Goal: Task Accomplishment & Management: Use online tool/utility

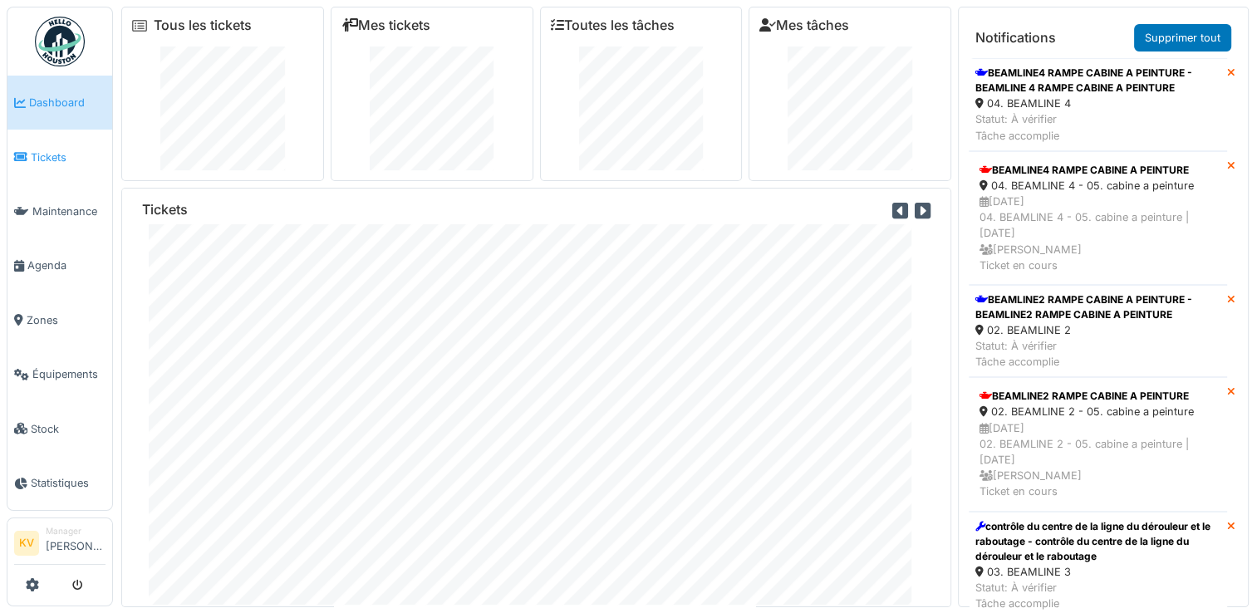
click at [50, 158] on span "Tickets" at bounding box center [68, 158] width 75 height 16
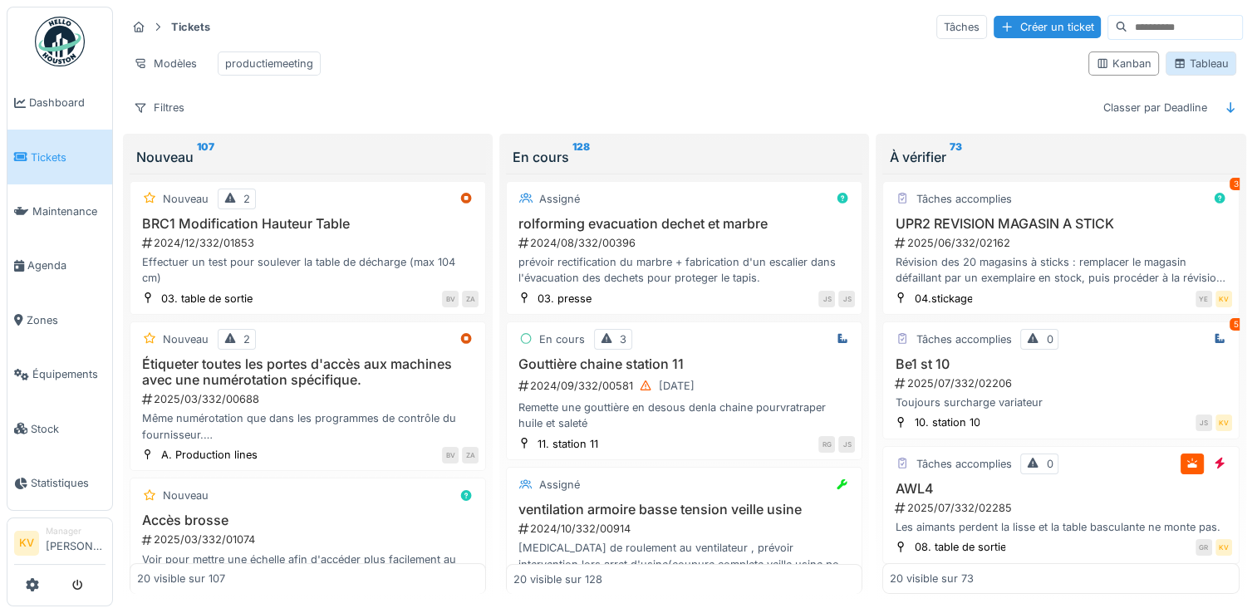
click at [1206, 71] on div "Tableau" at bounding box center [1201, 64] width 56 height 16
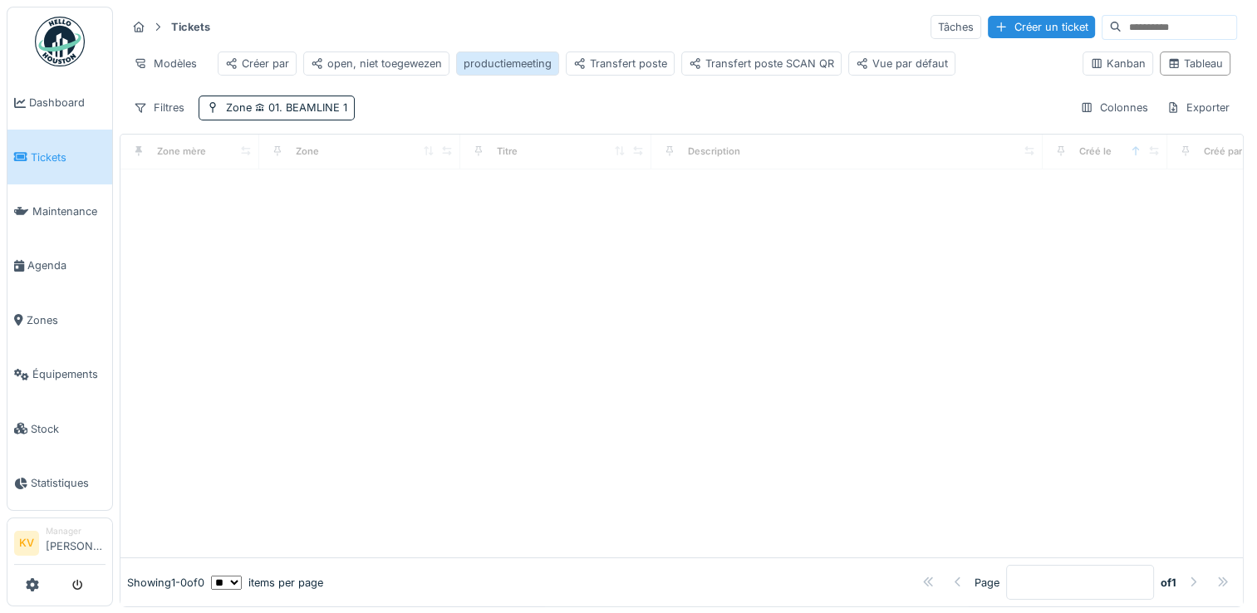
click at [482, 66] on div "productiemeeting" at bounding box center [507, 64] width 88 height 16
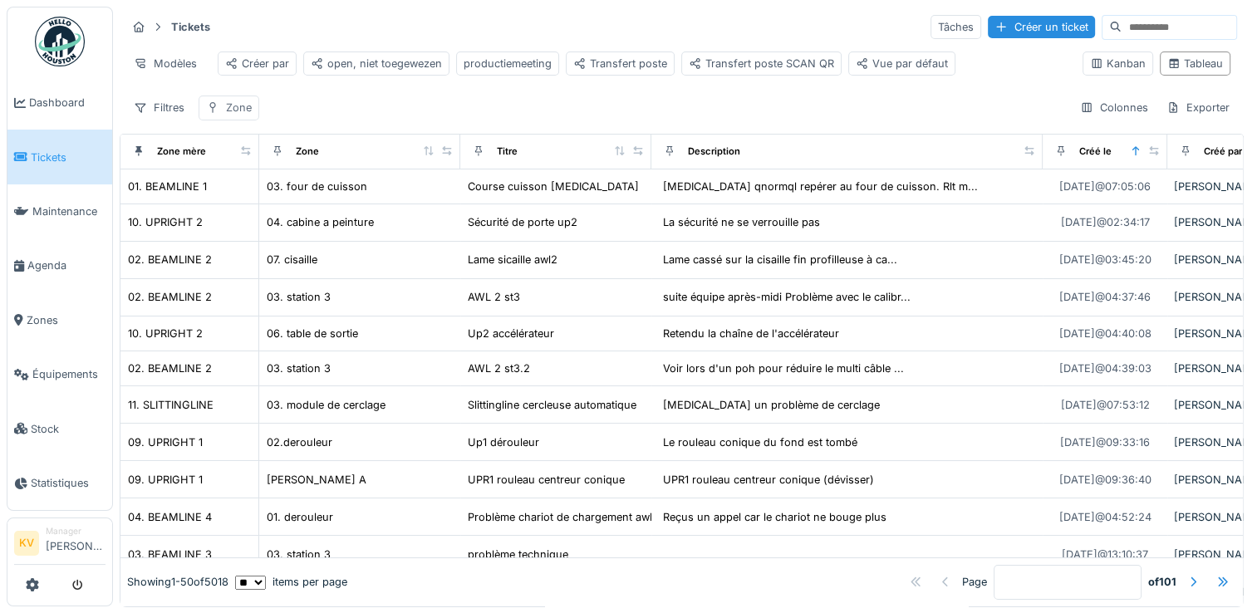
click at [226, 115] on div "Zone" at bounding box center [239, 108] width 26 height 16
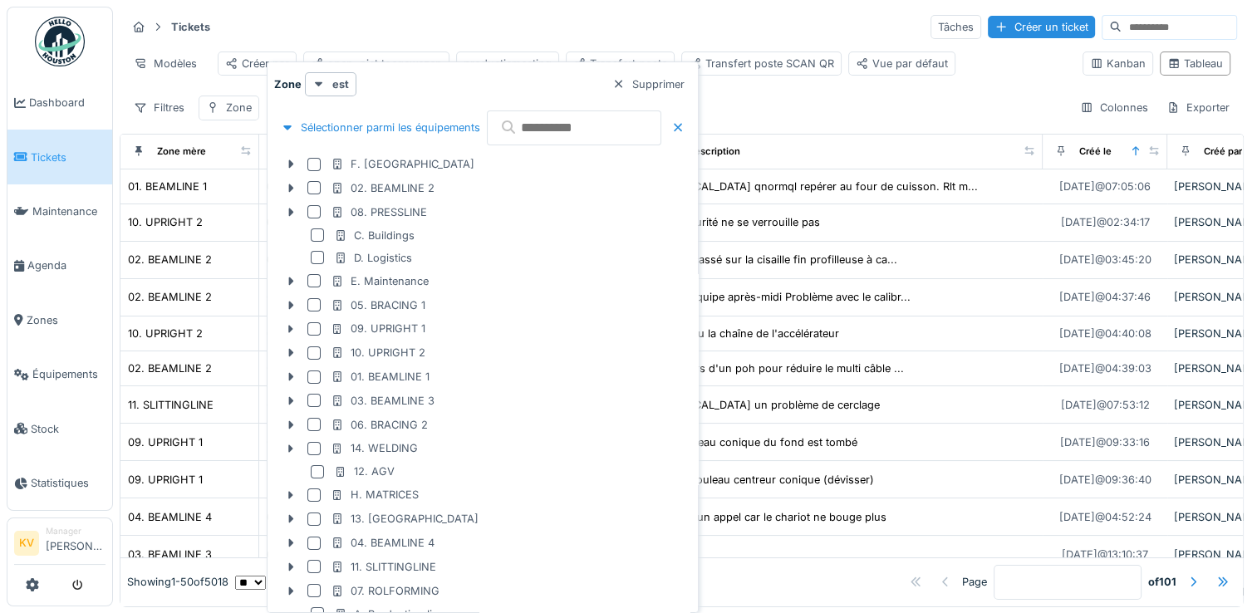
click at [259, 158] on th "Zone" at bounding box center [359, 152] width 201 height 35
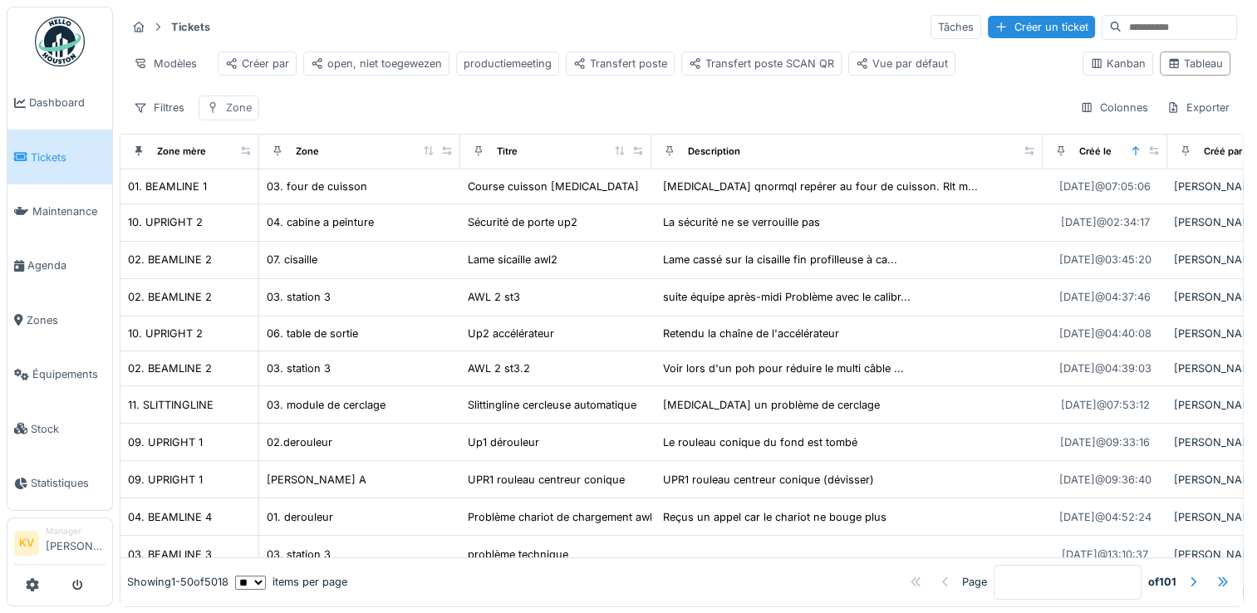
click at [231, 115] on div "Zone" at bounding box center [239, 108] width 26 height 16
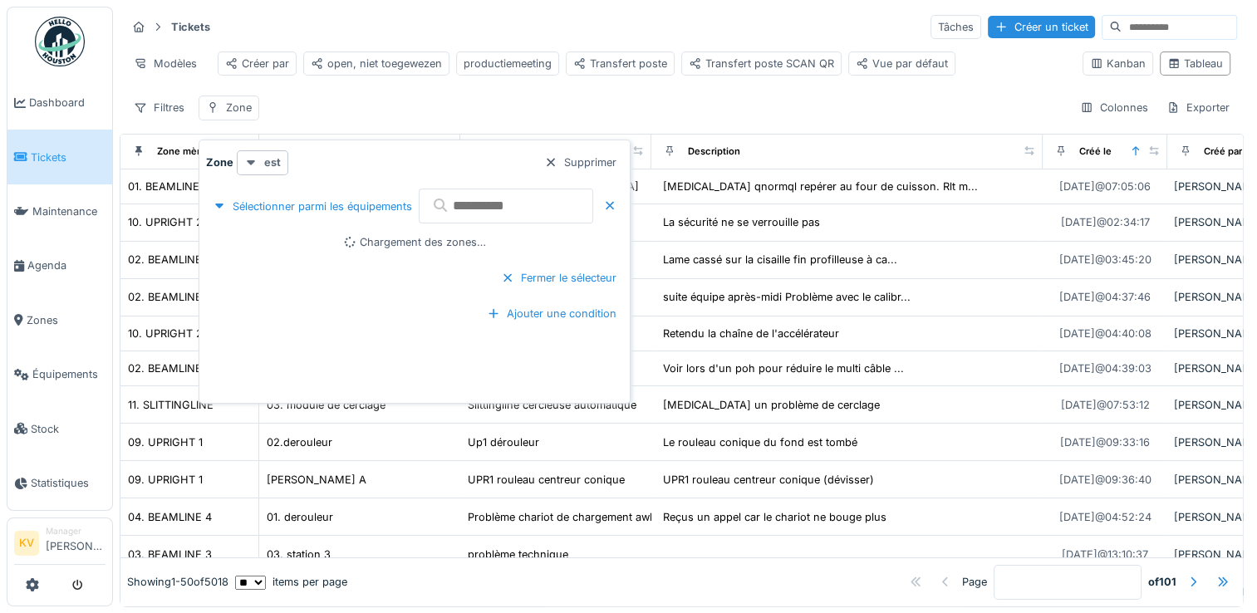
click at [251, 164] on icon at bounding box center [250, 162] width 13 height 11
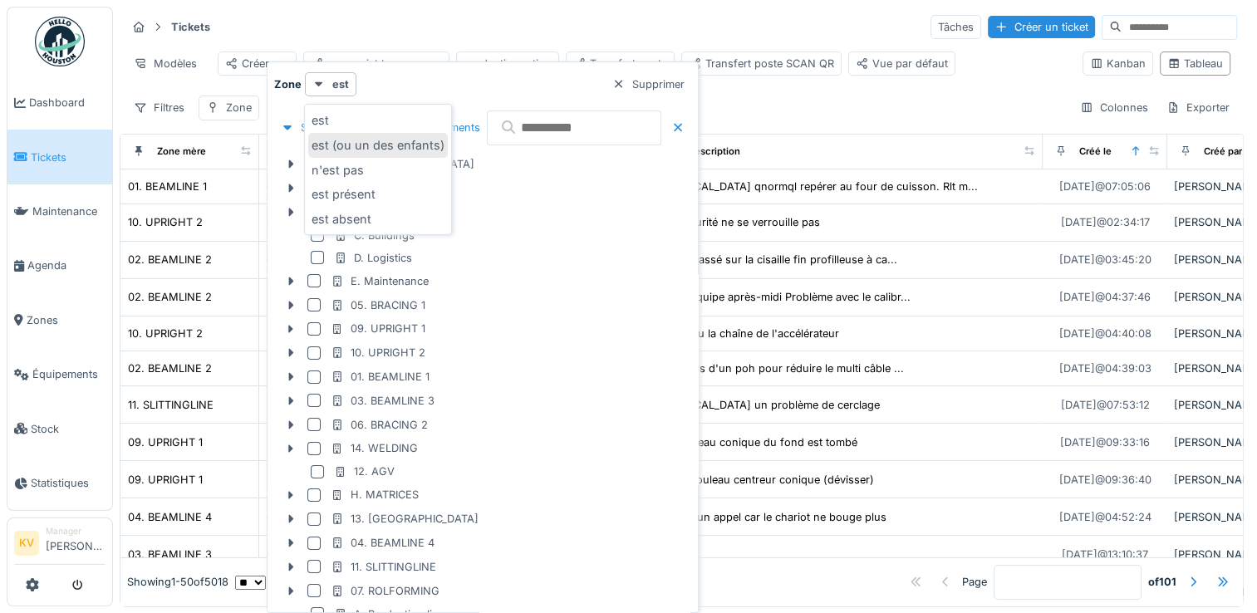
click at [400, 143] on div "est (ou un des enfants)" at bounding box center [378, 145] width 140 height 25
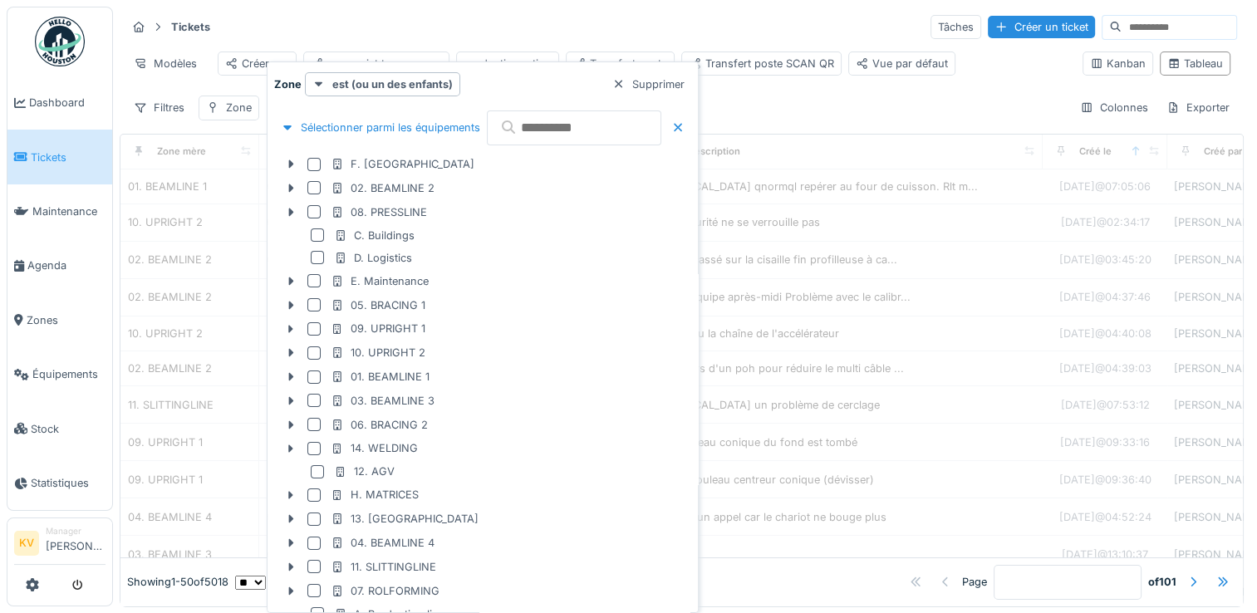
click at [692, 28] on div "Tickets Tâches Créer un ticket" at bounding box center [681, 26] width 1110 height 27
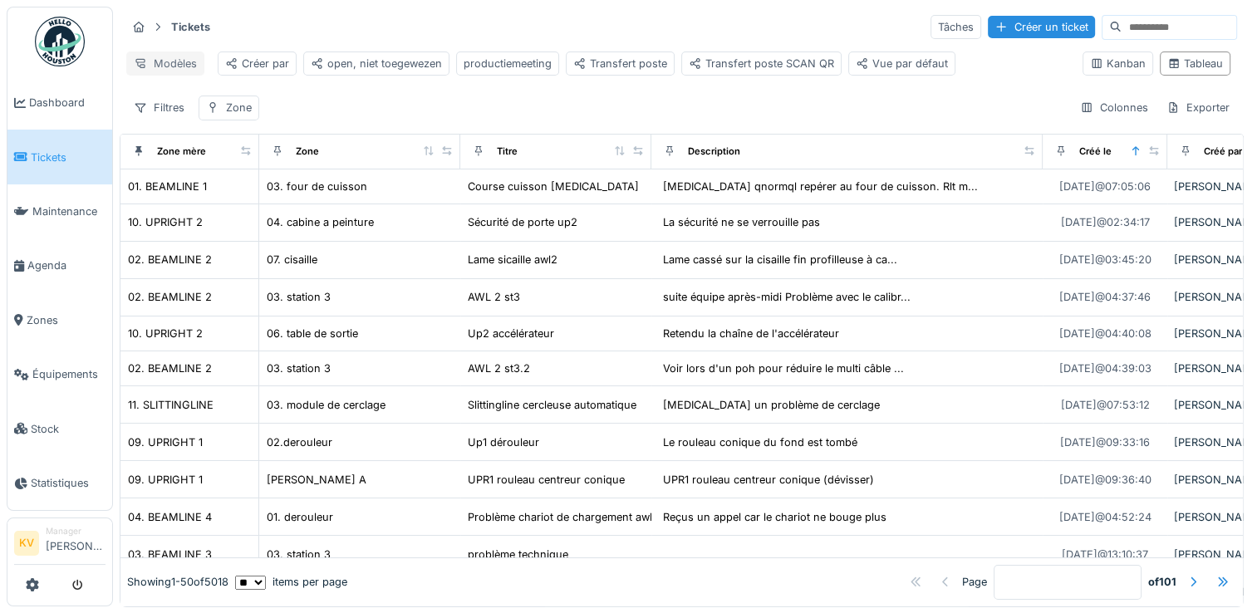
click at [169, 61] on div "Modèles" at bounding box center [165, 63] width 78 height 24
click at [193, 123] on div "Remplacer le modèle" at bounding box center [199, 124] width 139 height 25
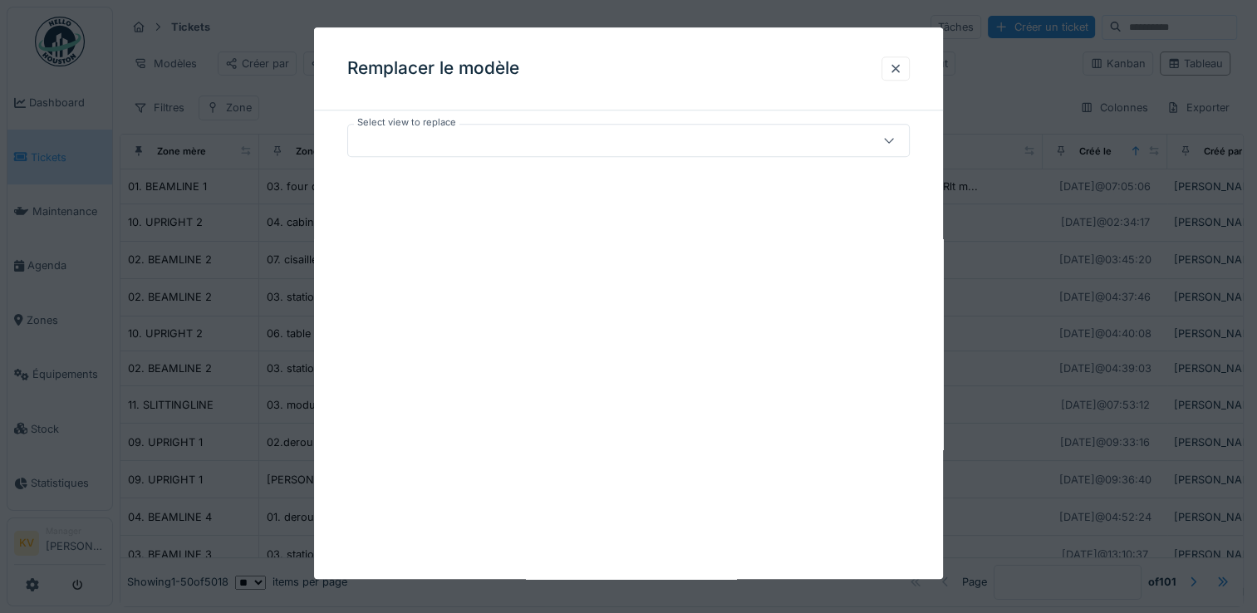
click at [894, 136] on icon at bounding box center [888, 140] width 13 height 11
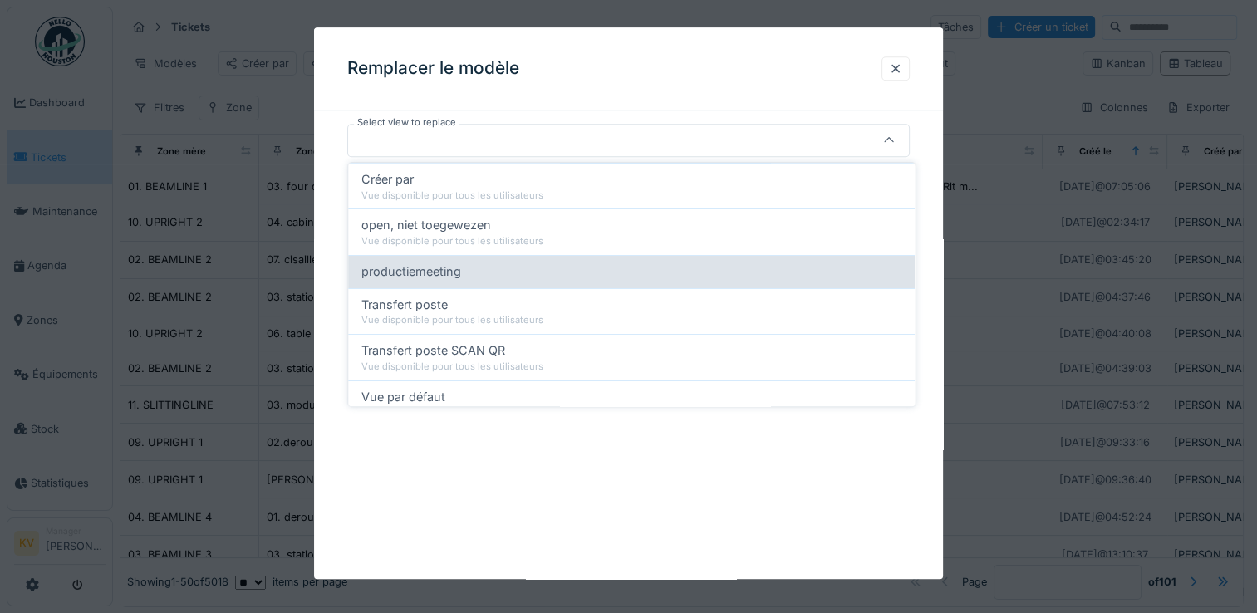
click at [422, 270] on span "productiemeeting" at bounding box center [411, 271] width 100 height 18
type input "*****"
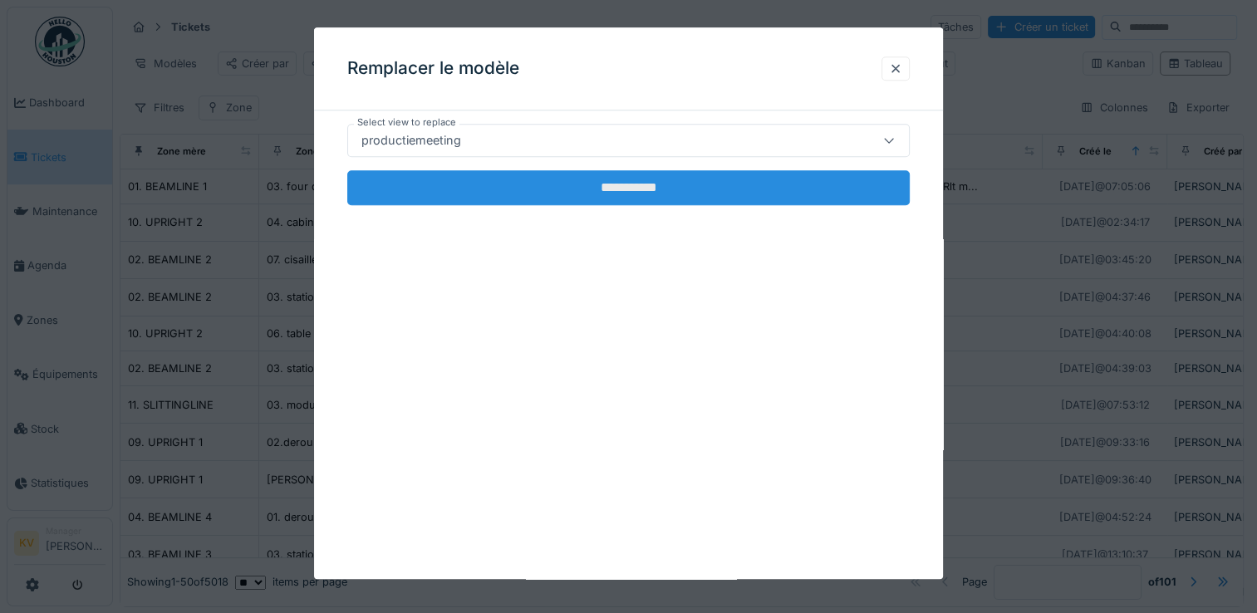
click at [596, 184] on input "**********" at bounding box center [628, 187] width 562 height 35
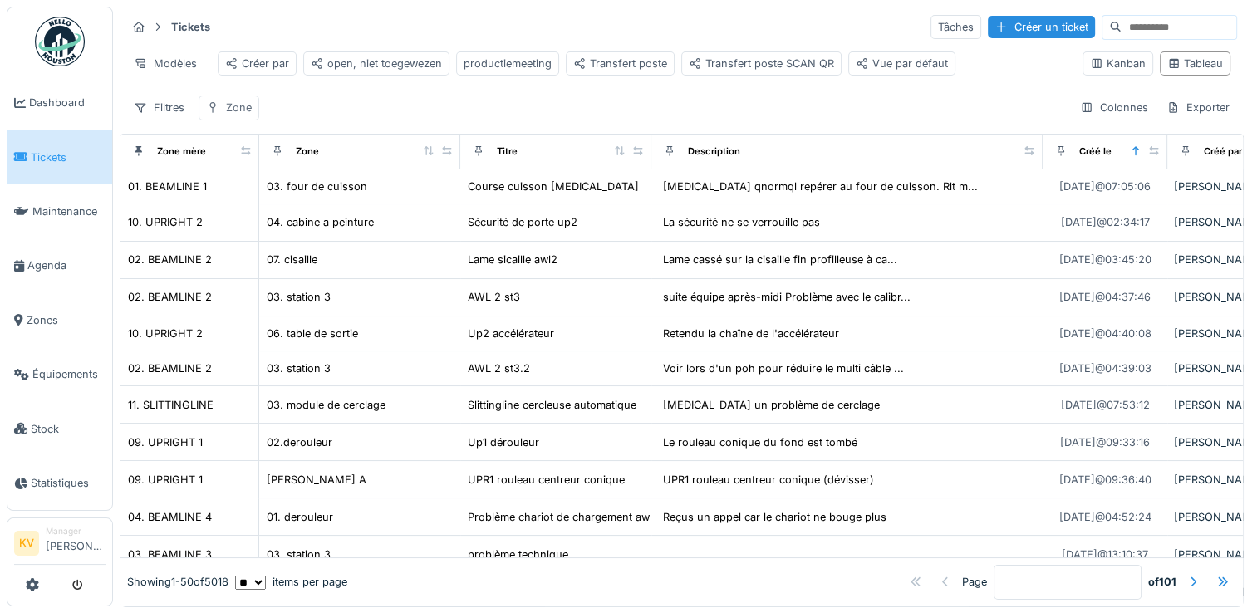
click at [229, 120] on div "Zone" at bounding box center [229, 108] width 61 height 24
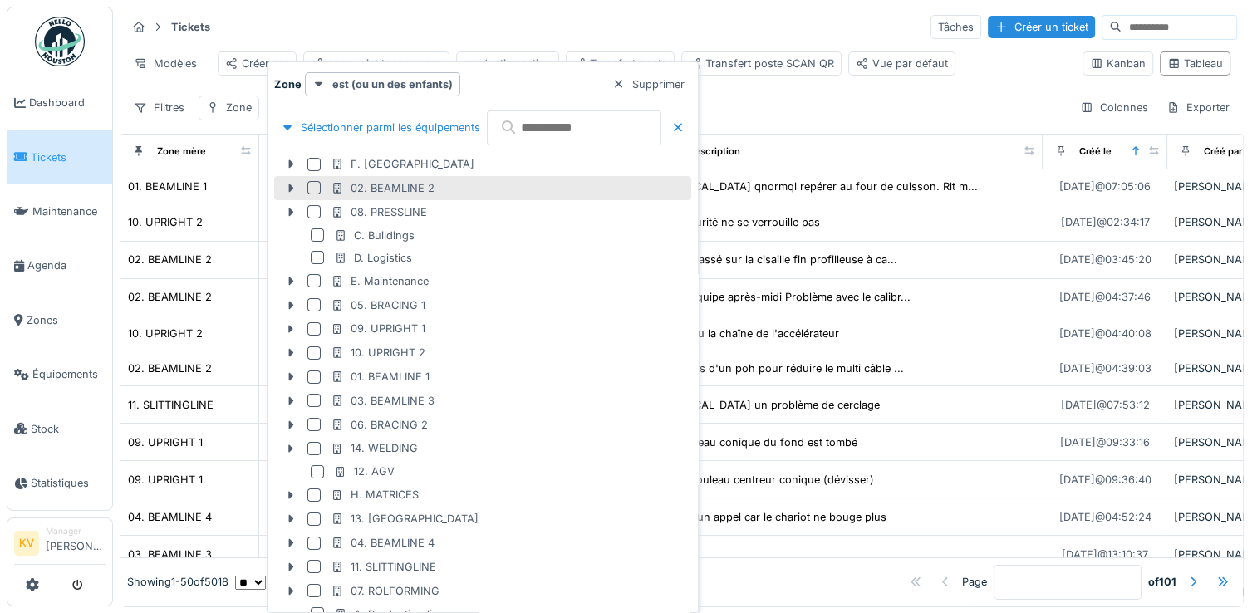
click at [309, 189] on div at bounding box center [313, 187] width 13 height 13
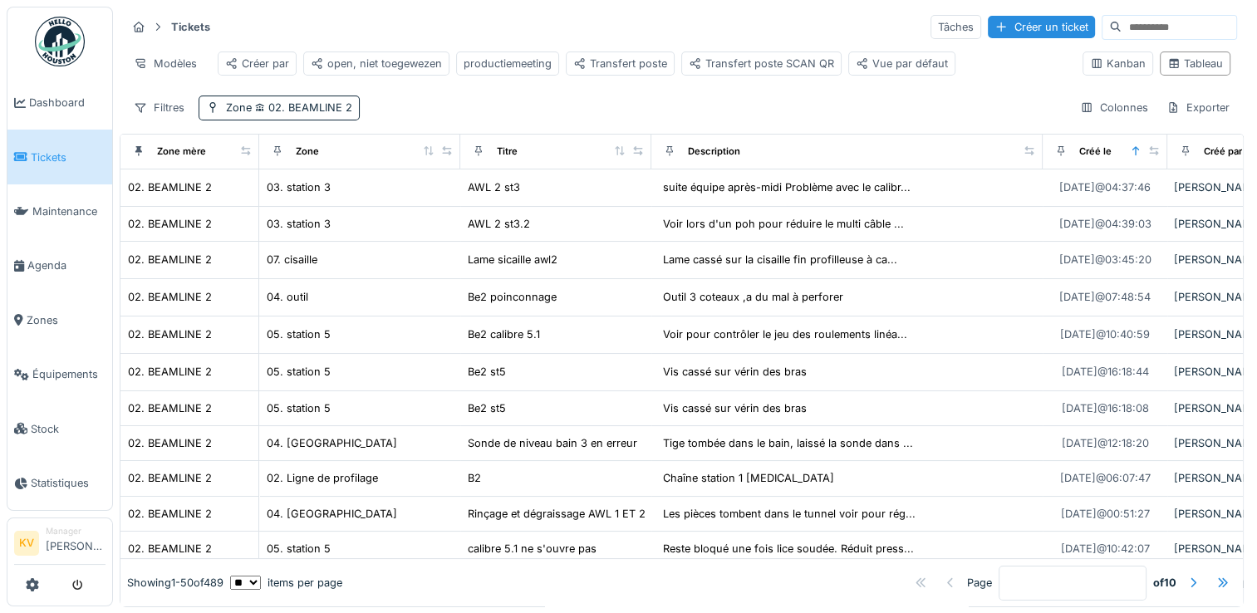
click at [518, 108] on div "Filtres Zone 02. BEAMLINE 2 Colonnes Exporter" at bounding box center [681, 108] width 1110 height 24
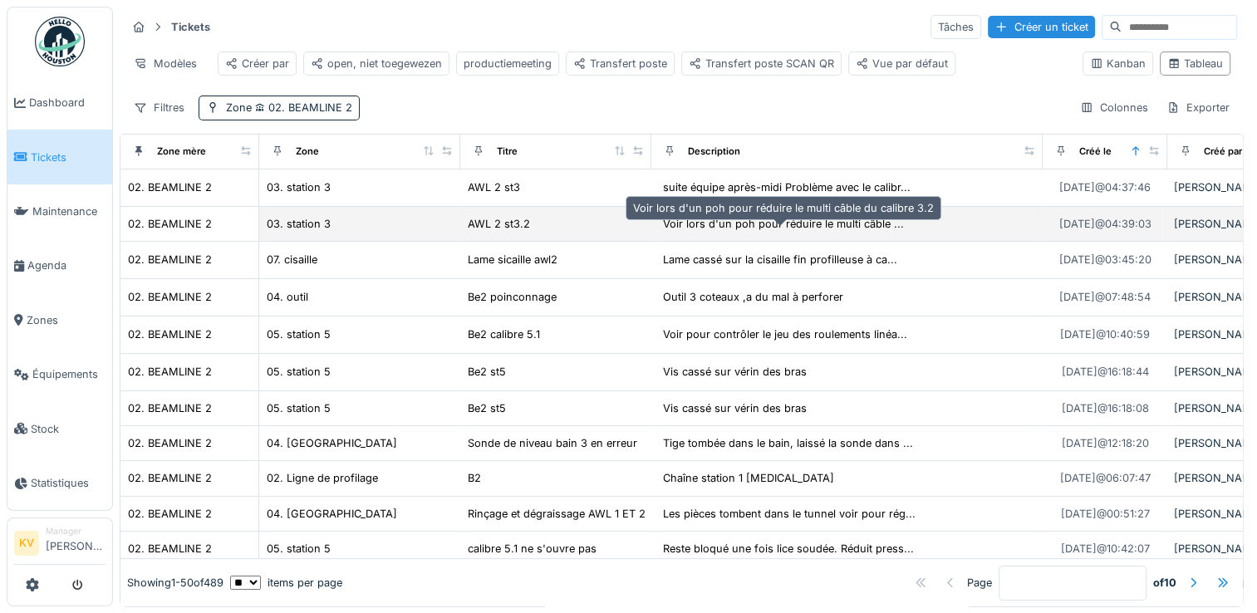
click at [772, 232] on div "Voir lors d'un poh pour réduire le multi câble ..." at bounding box center [783, 224] width 241 height 16
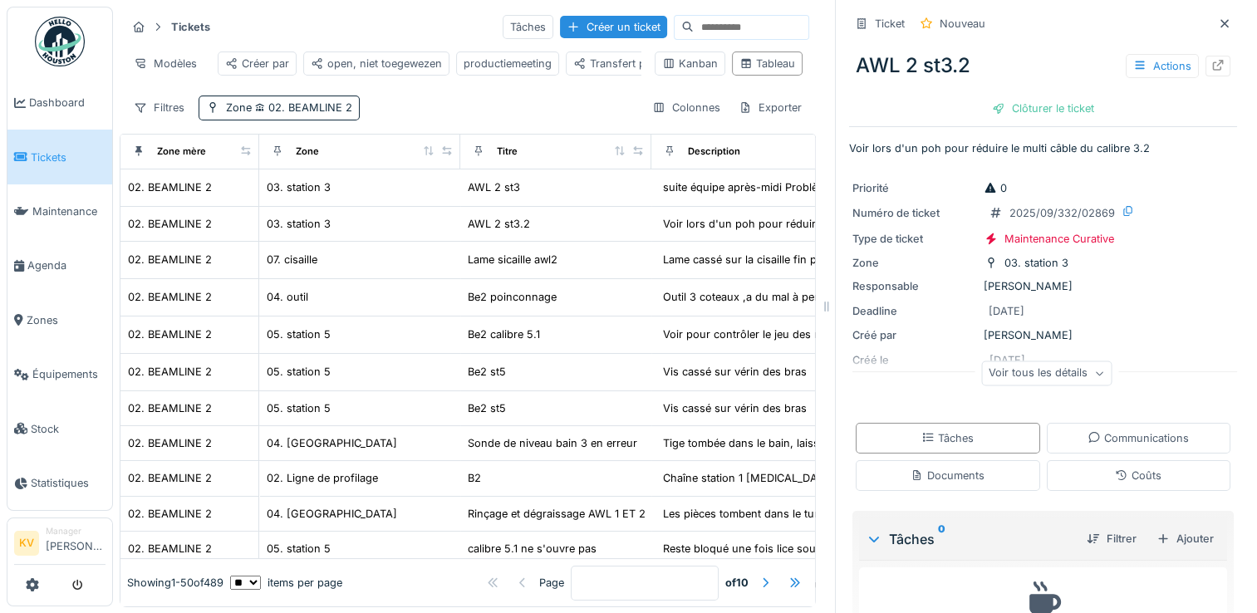
drag, startPoint x: 1080, startPoint y: 377, endPoint x: 910, endPoint y: 106, distance: 319.4
click at [910, 106] on div "AWL 2 st3.2 Actions Clôturer le ticket" at bounding box center [1043, 80] width 388 height 86
click at [1094, 372] on icon at bounding box center [1099, 374] width 10 height 8
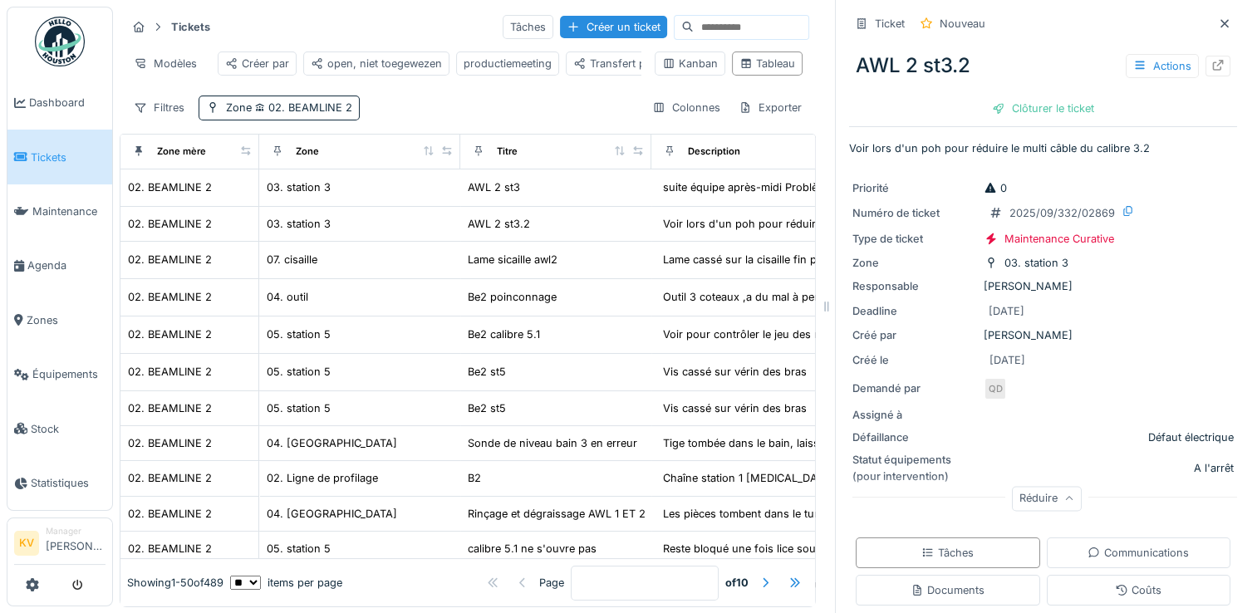
scroll to position [185, 0]
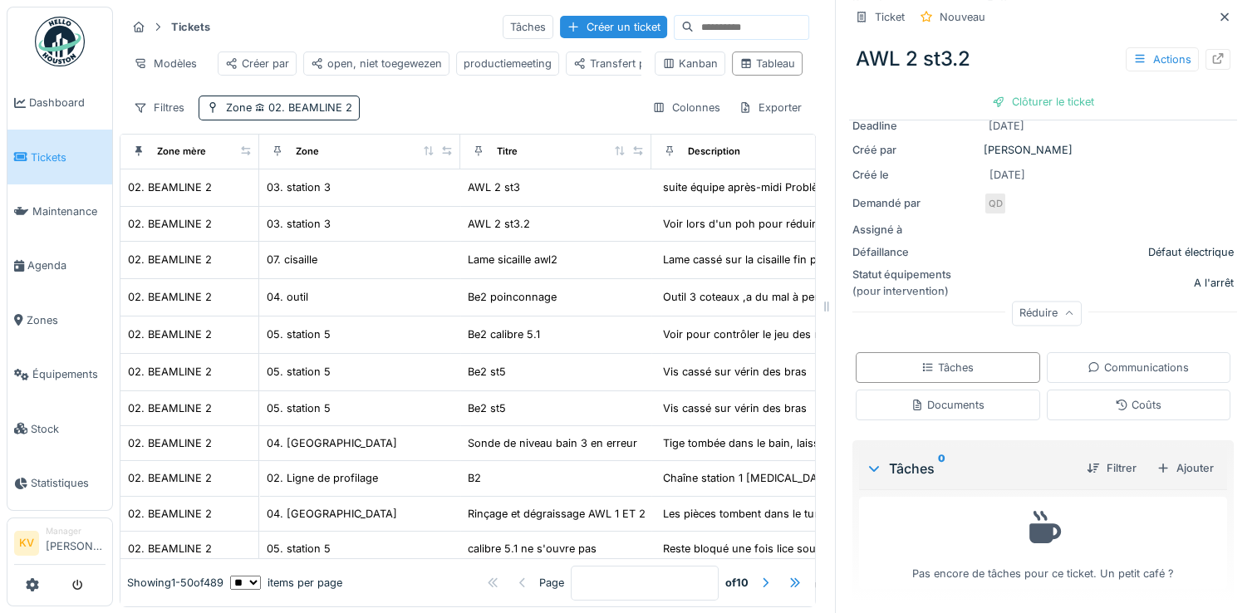
click at [552, 108] on div "Filtres Zone 02. BEAMLINE 2 Colonnes Exporter" at bounding box center [467, 108] width 683 height 24
click at [1220, 16] on icon at bounding box center [1224, 16] width 8 height 8
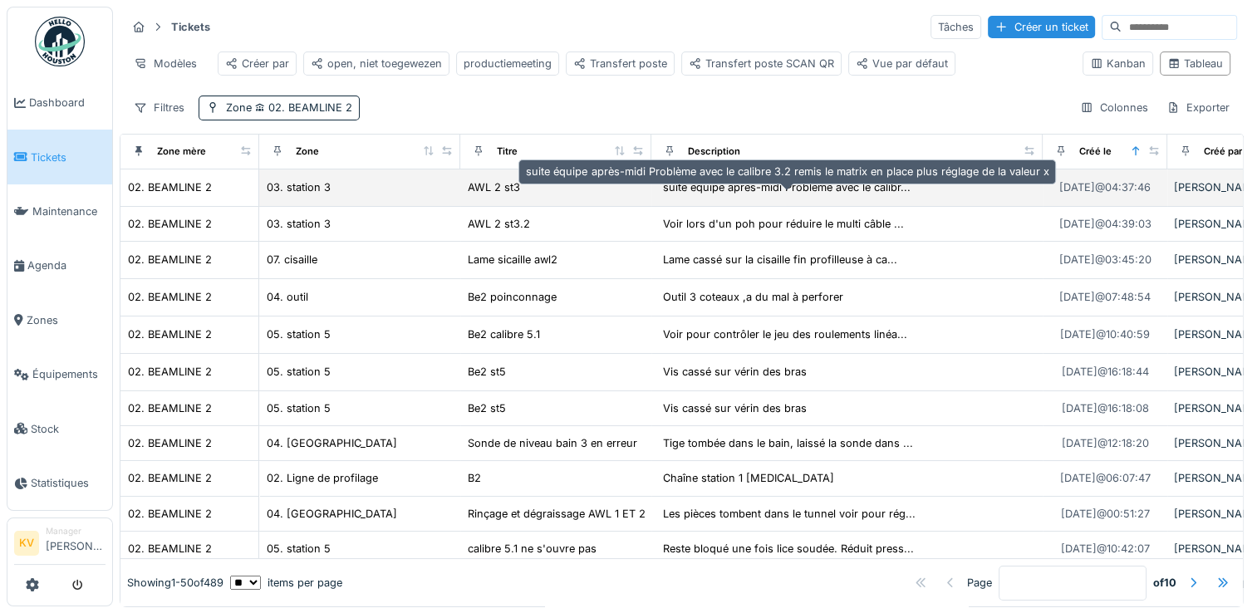
click at [778, 195] on div "suite équipe après-midi Problème avec le calibr..." at bounding box center [787, 187] width 248 height 16
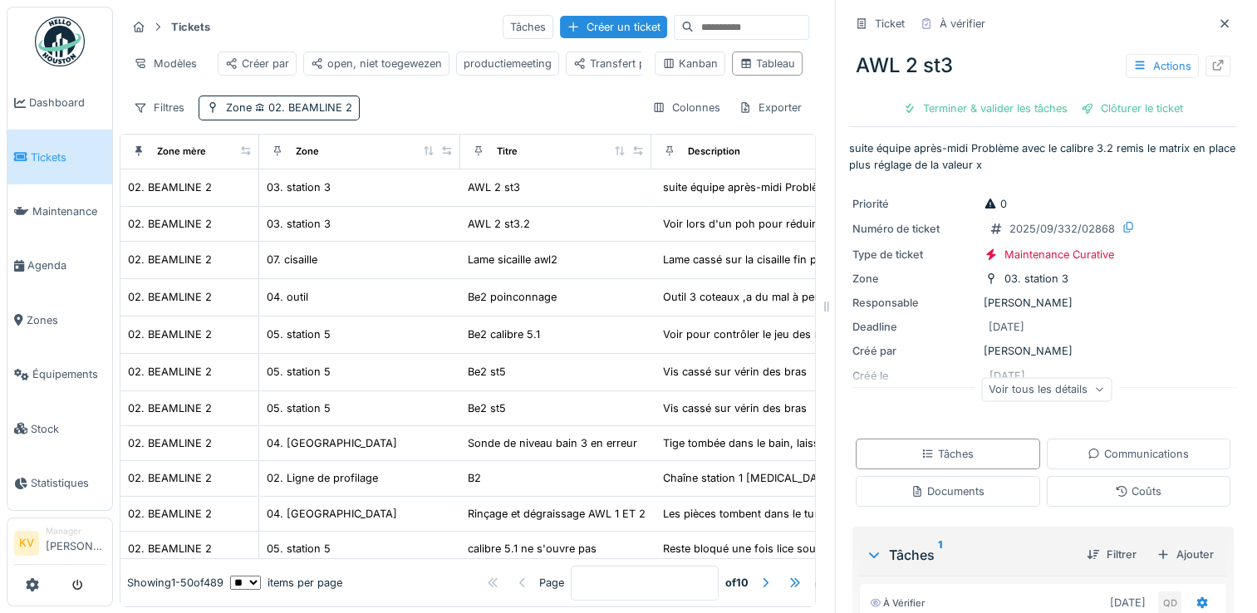
click at [1094, 389] on icon at bounding box center [1099, 389] width 10 height 8
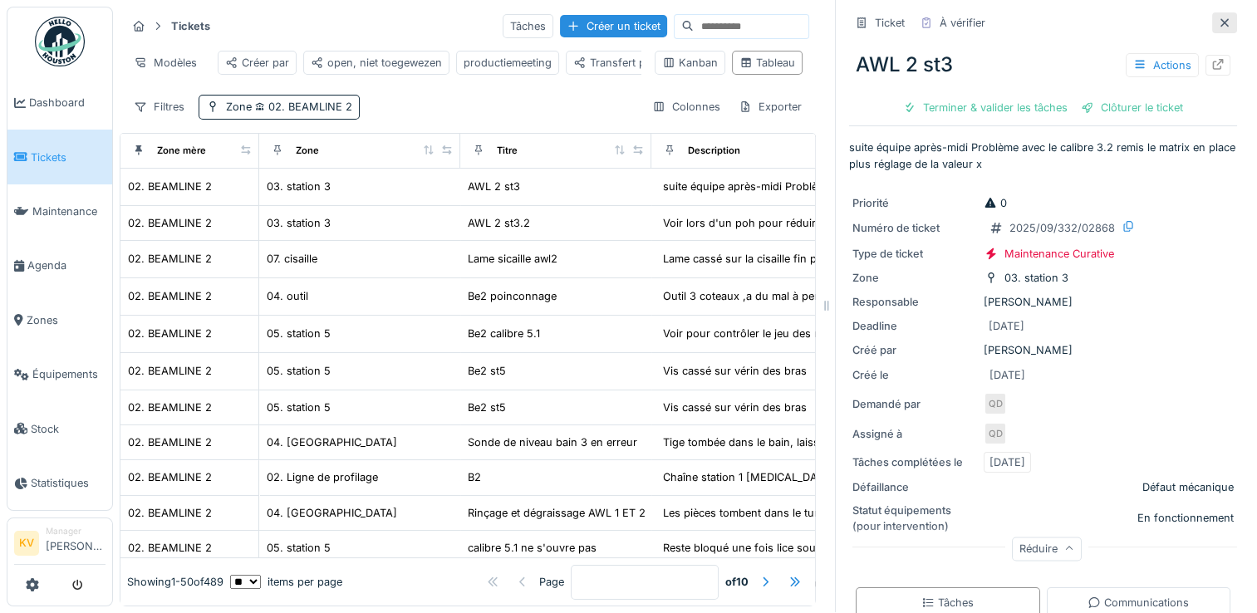
click at [1218, 17] on icon at bounding box center [1224, 22] width 13 height 11
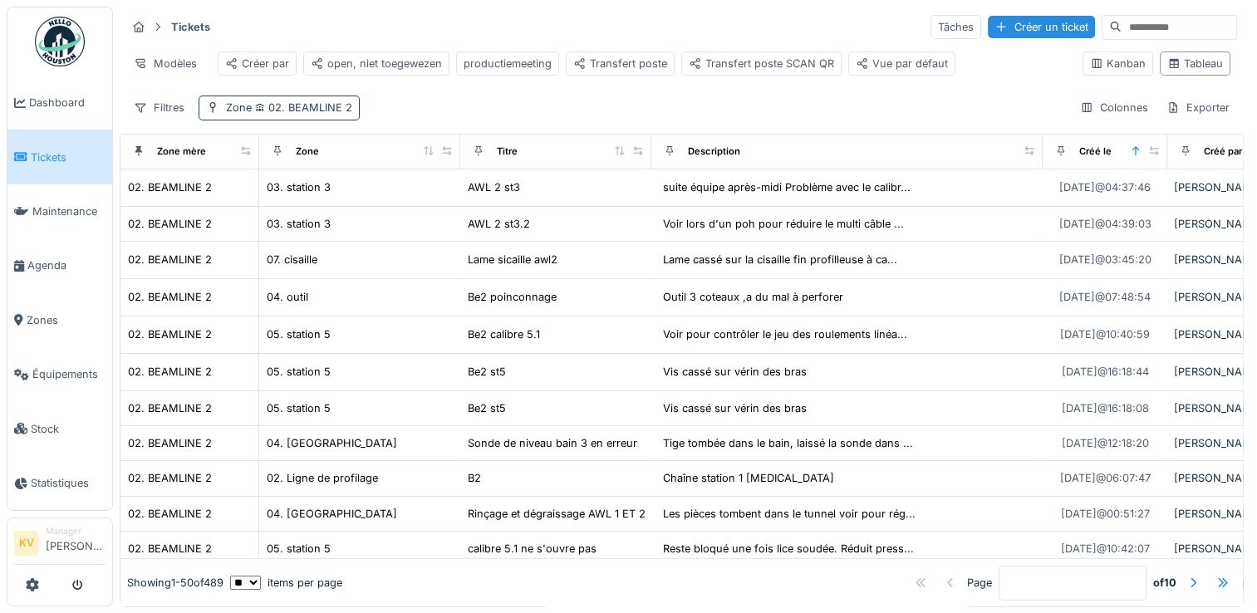
click at [328, 114] on span "02. BEAMLINE 2" at bounding box center [302, 107] width 101 height 12
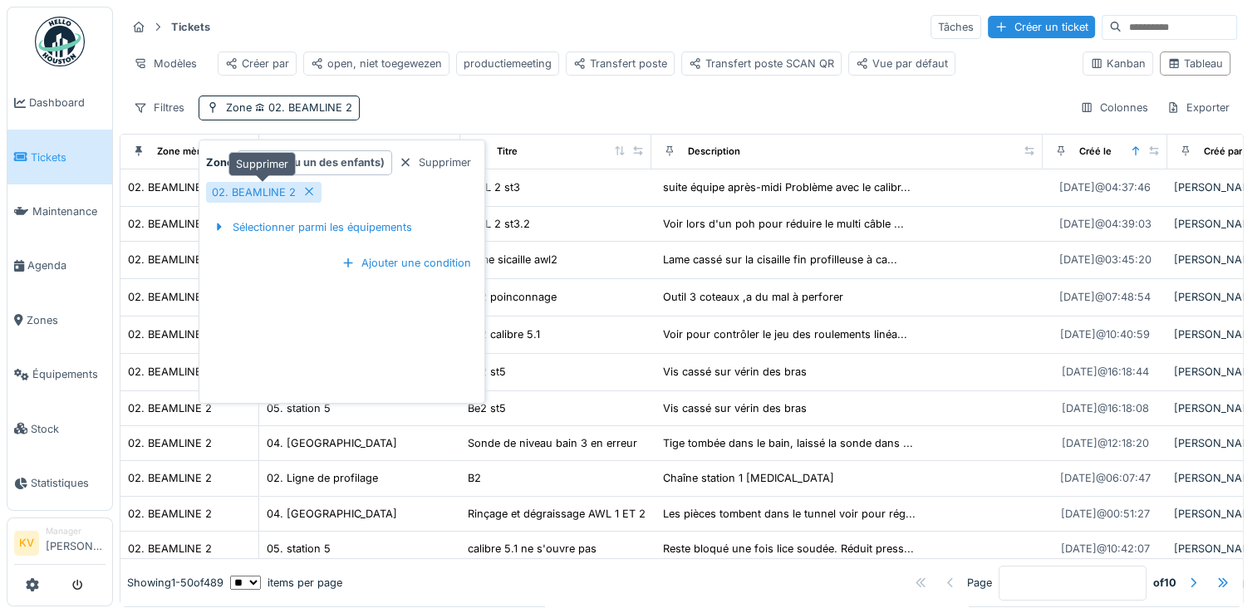
click at [305, 189] on icon at bounding box center [309, 192] width 8 height 8
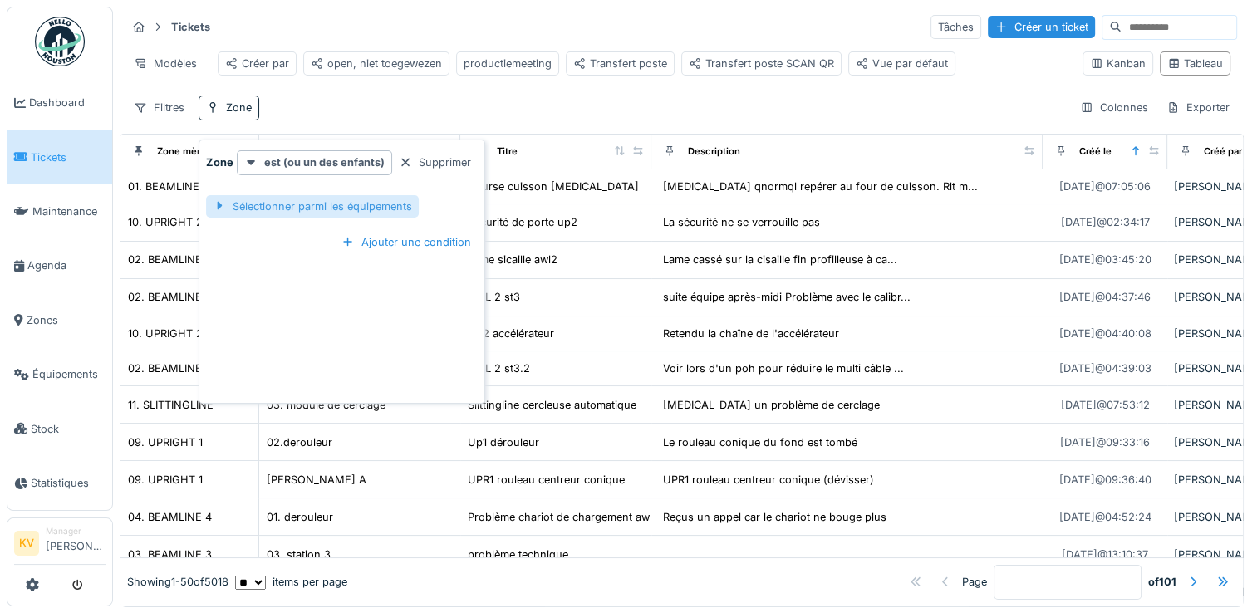
click at [313, 212] on div "Sélectionner parmi les équipements" at bounding box center [312, 206] width 213 height 22
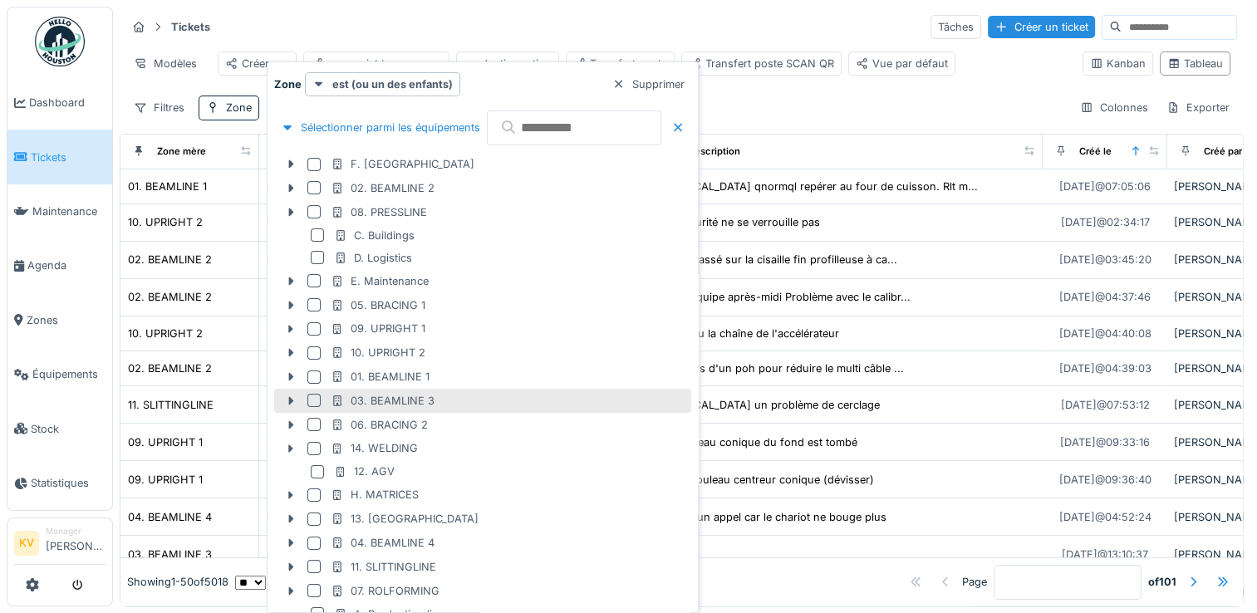
click at [310, 404] on div at bounding box center [313, 400] width 13 height 13
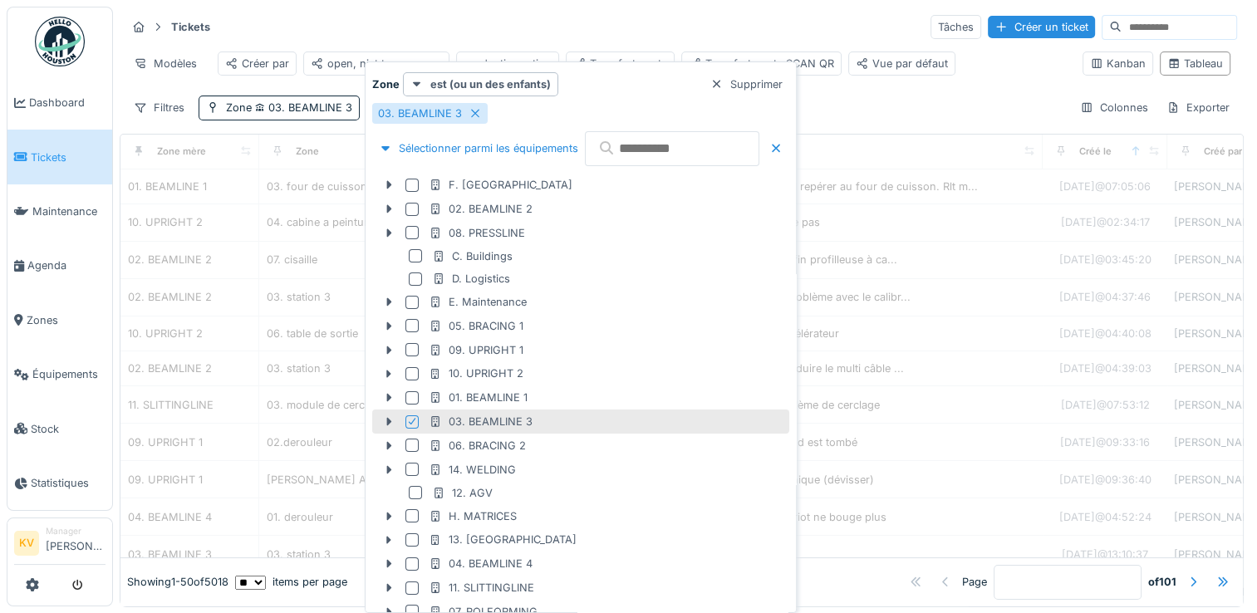
click at [660, 24] on div "Tickets Tâches Créer un ticket" at bounding box center [681, 26] width 1110 height 27
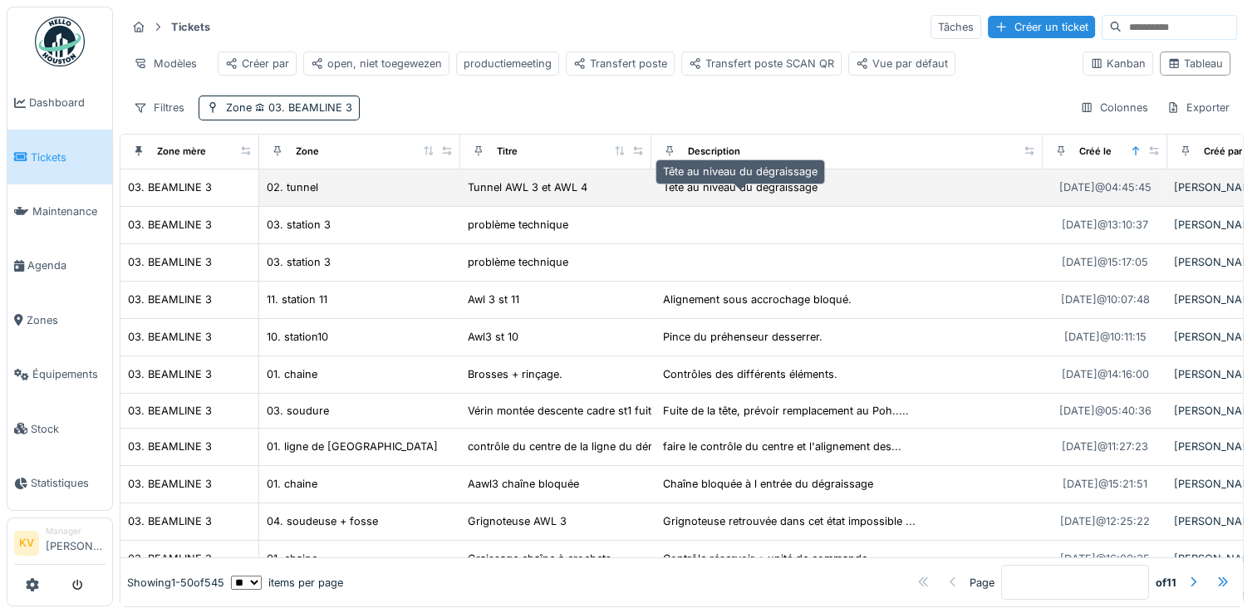
click at [741, 195] on div "Tête au niveau du dégraissage" at bounding box center [740, 187] width 154 height 16
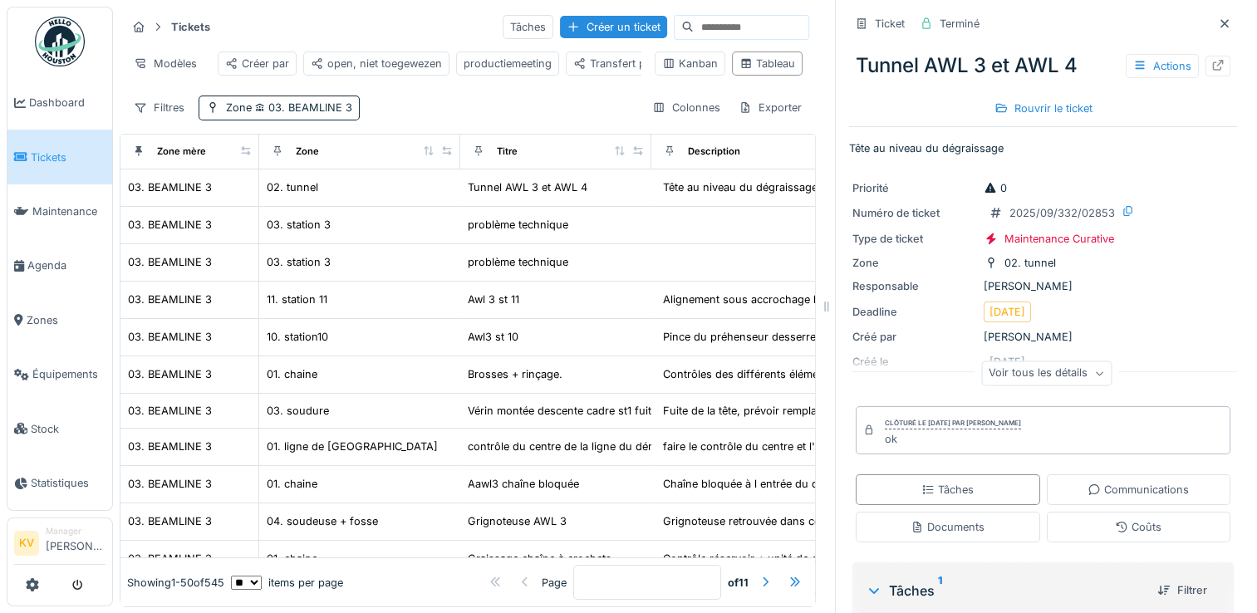
scroll to position [243, 0]
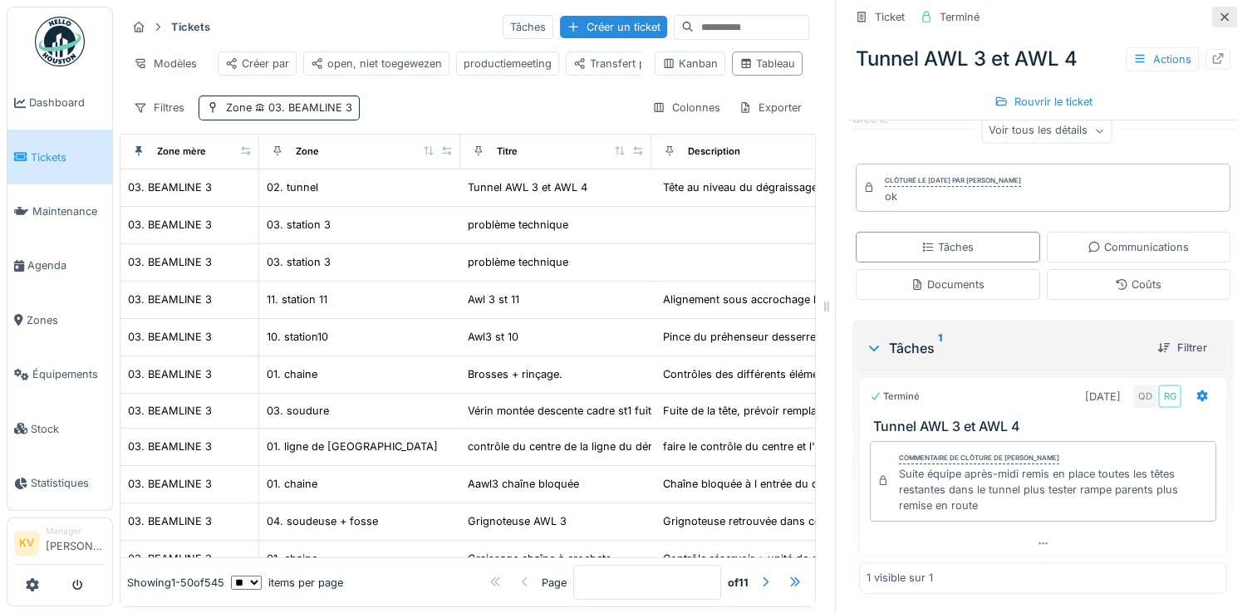
click at [1218, 18] on icon at bounding box center [1224, 17] width 13 height 11
